Goal: Task Accomplishment & Management: Use online tool/utility

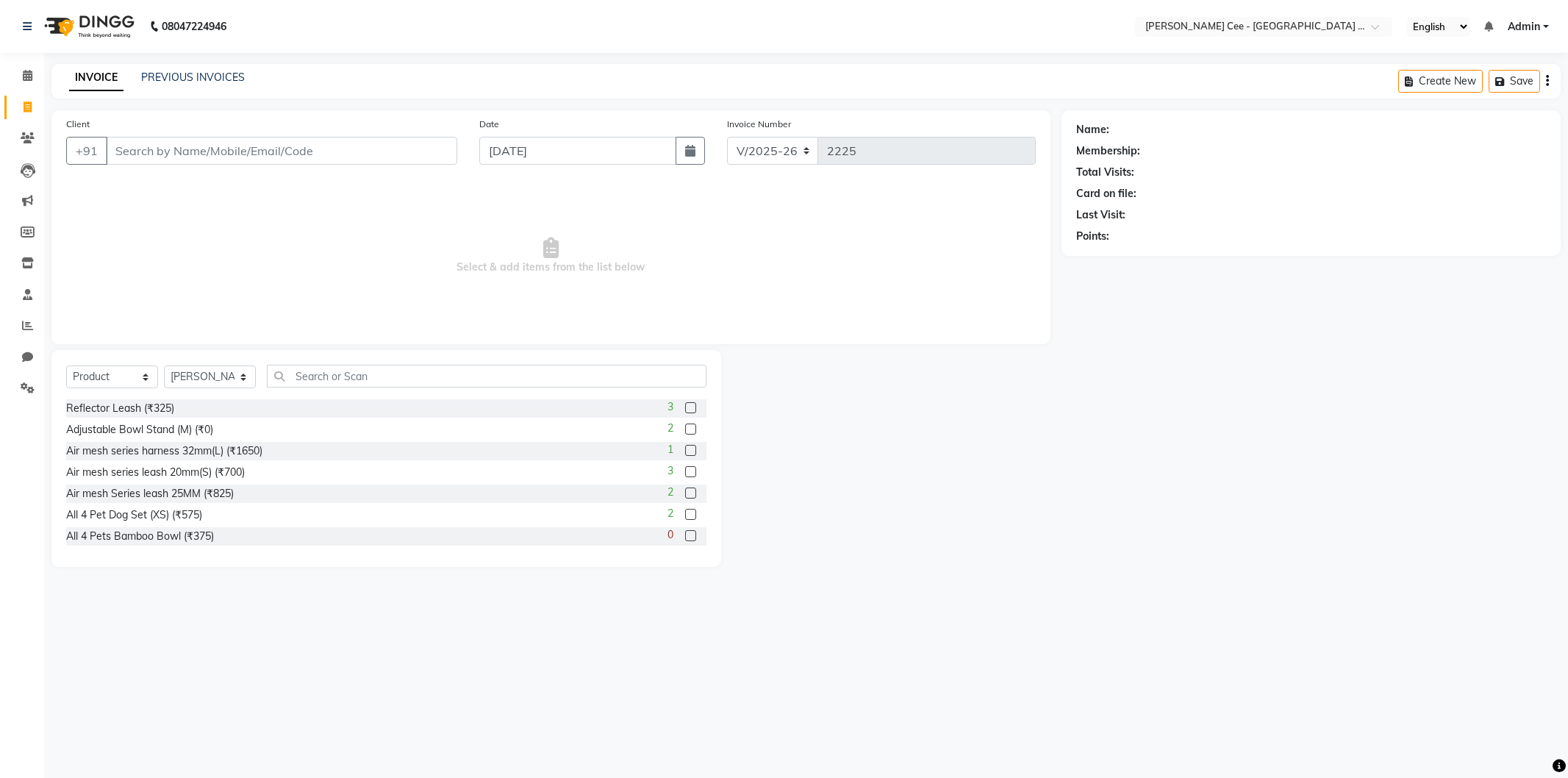
select select "8239"
select select "product"
select select "80155"
click at [17, 326] on span at bounding box center [28, 326] width 26 height 17
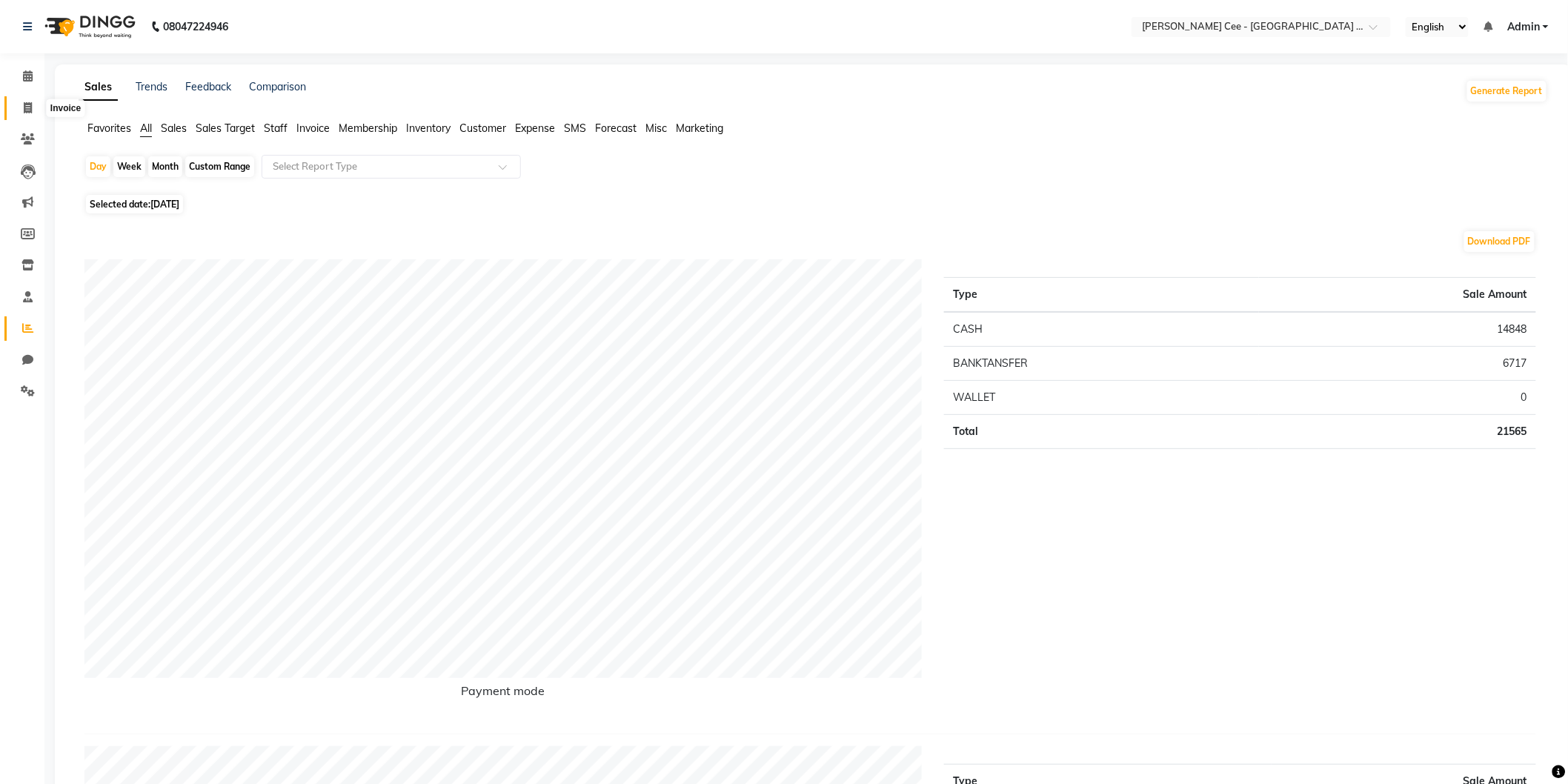
click at [25, 102] on icon at bounding box center [28, 108] width 8 height 11
select select "service"
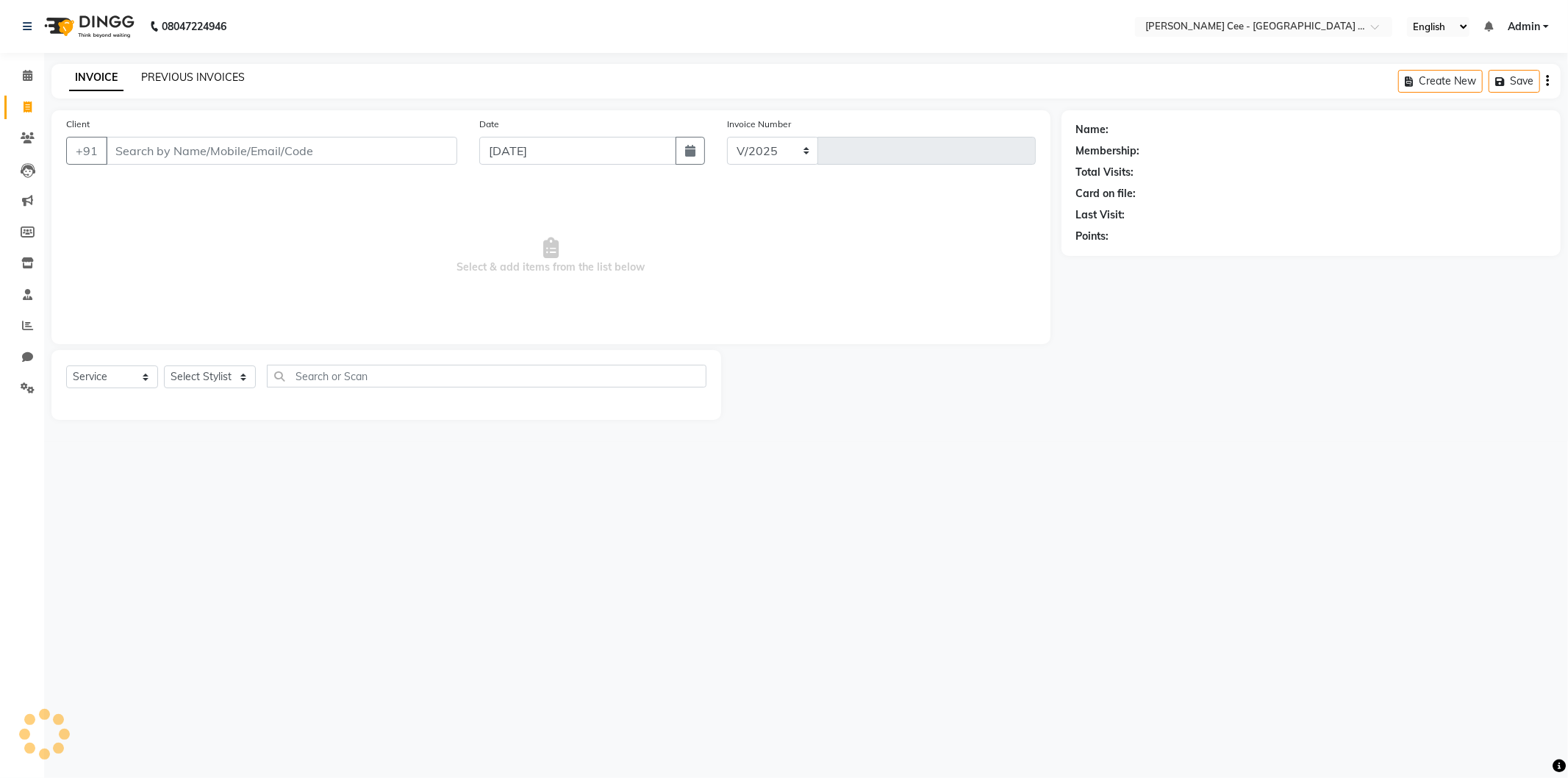
select select "8239"
type input "2225"
click at [174, 75] on link "PREVIOUS INVOICES" at bounding box center [192, 77] width 103 height 13
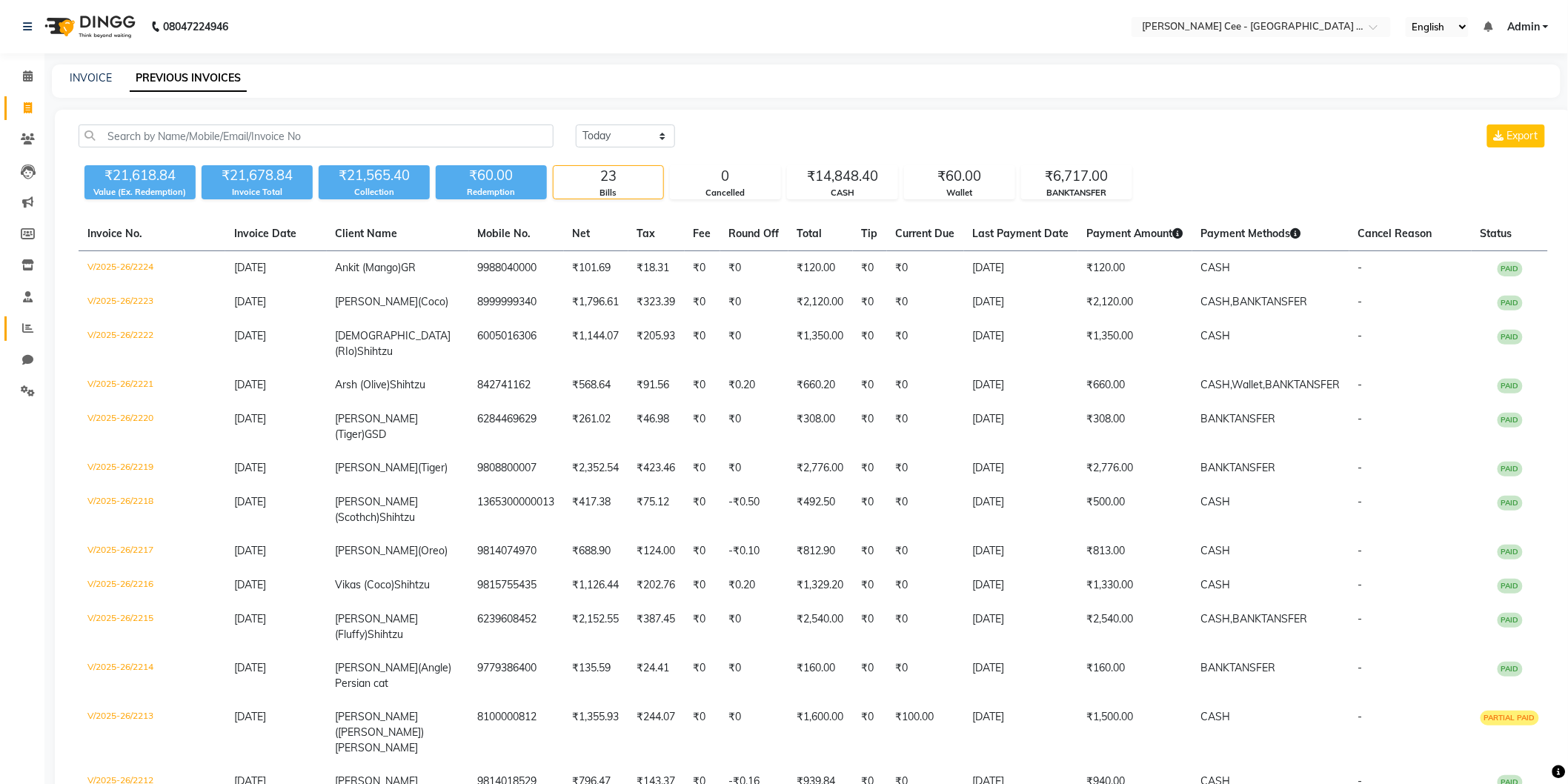
click at [11, 337] on link "Reports" at bounding box center [22, 329] width 36 height 25
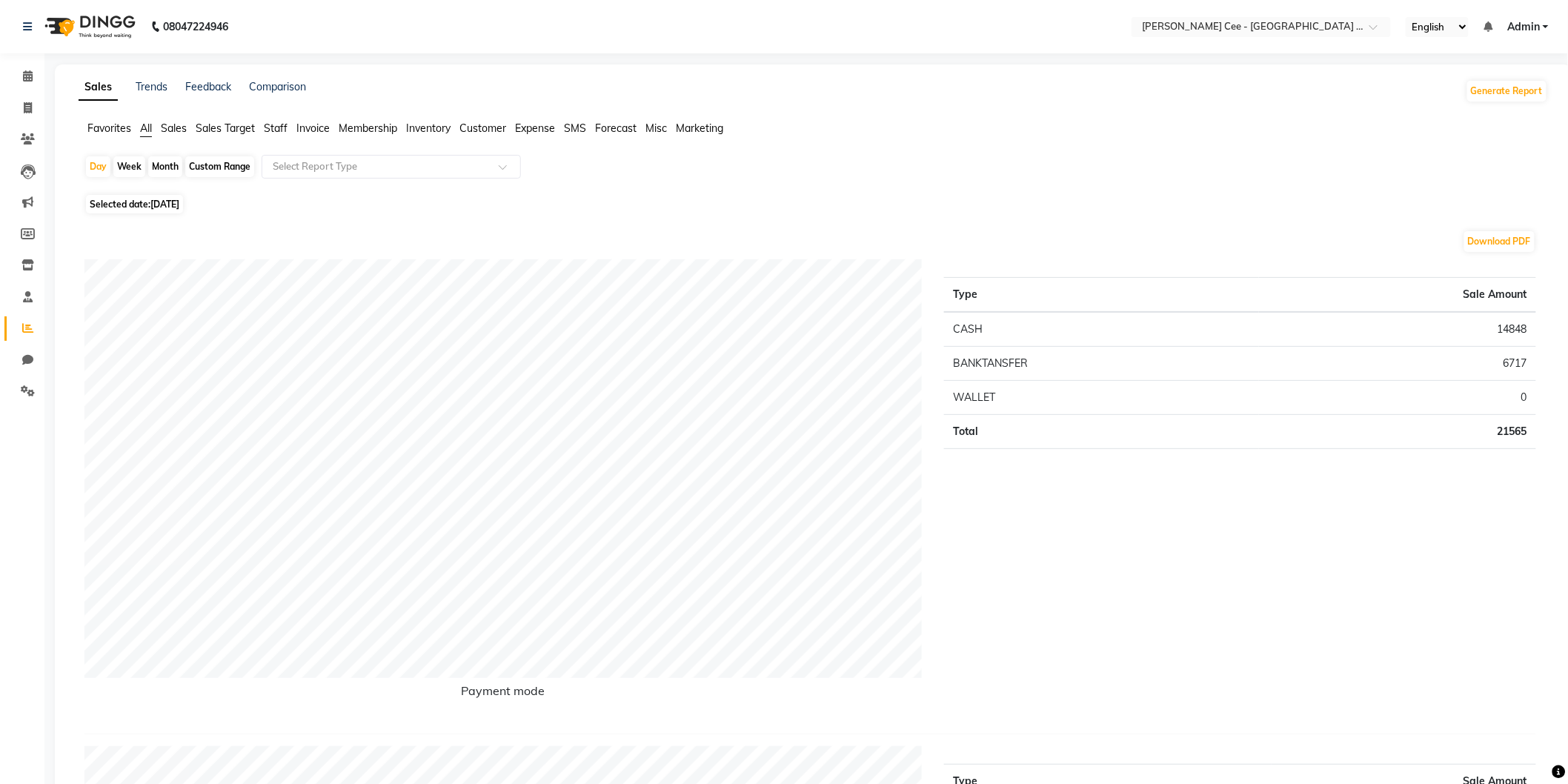
drag, startPoint x: 202, startPoint y: 164, endPoint x: 196, endPoint y: 206, distance: 42.4
click at [202, 169] on div "Custom Range" at bounding box center [219, 167] width 69 height 21
select select "9"
select select "2025"
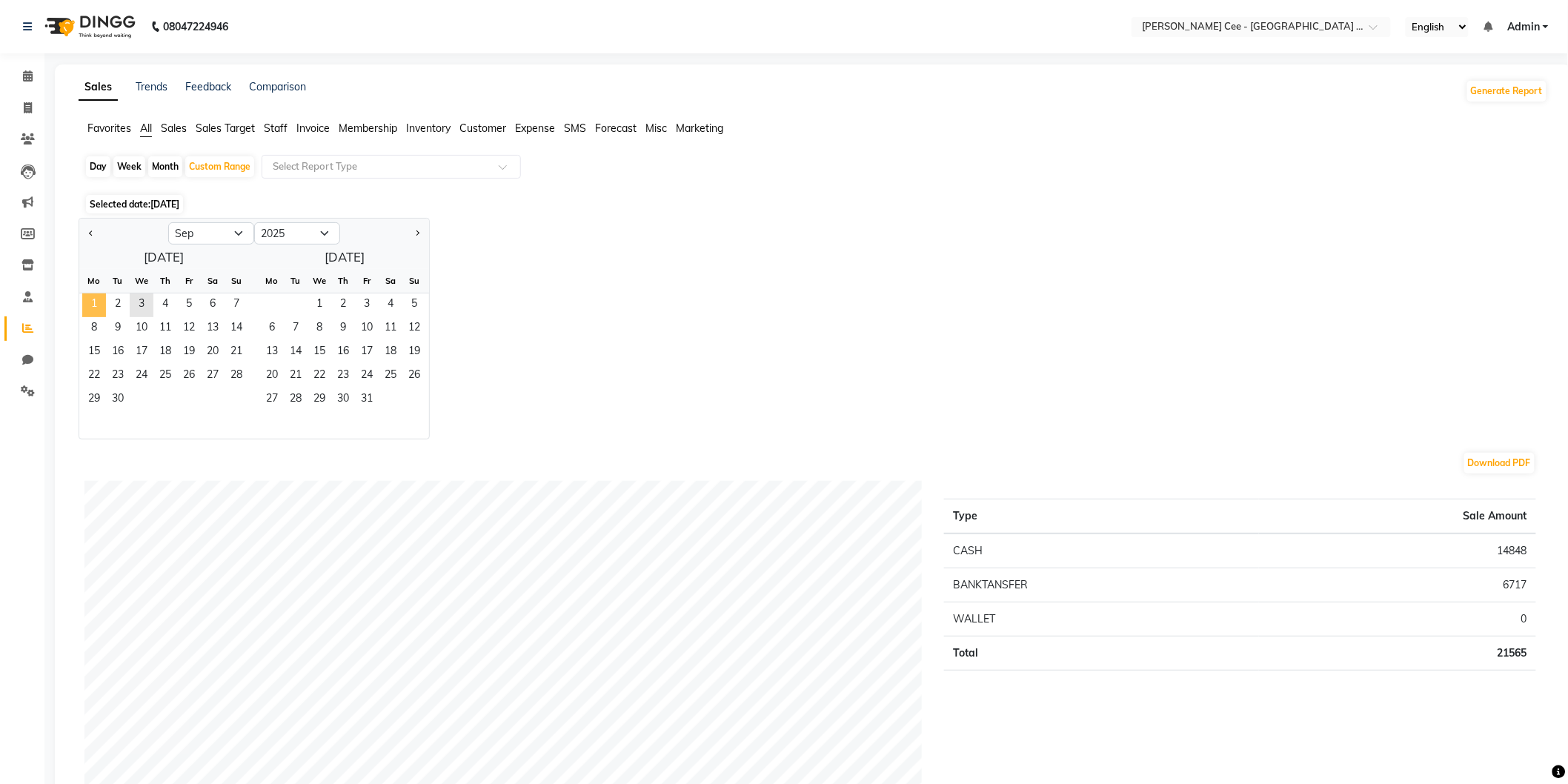
click at [86, 299] on span "1" at bounding box center [94, 306] width 24 height 24
click at [140, 310] on span "3" at bounding box center [141, 306] width 24 height 24
